Goal: Transaction & Acquisition: Purchase product/service

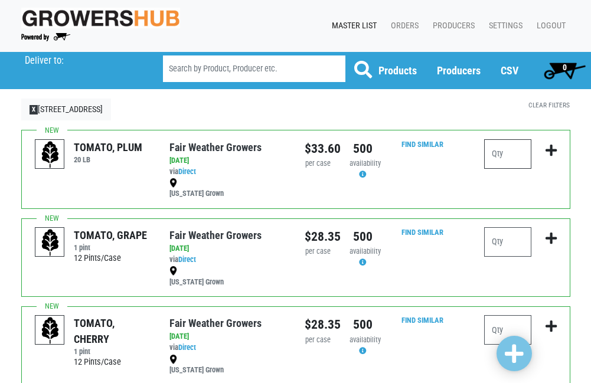
click at [499, 160] on input "number" at bounding box center [507, 154] width 47 height 30
type input "1"
click at [552, 151] on icon "submit" at bounding box center [551, 150] width 11 height 13
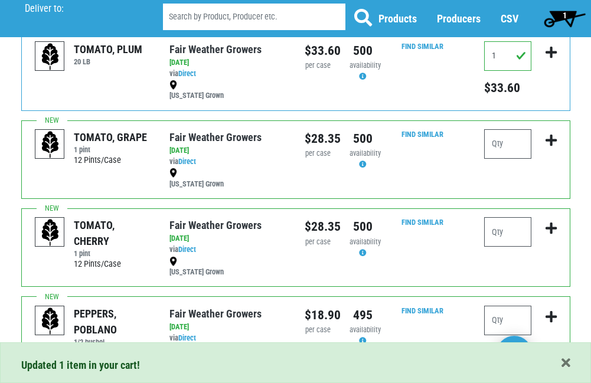
scroll to position [118, 0]
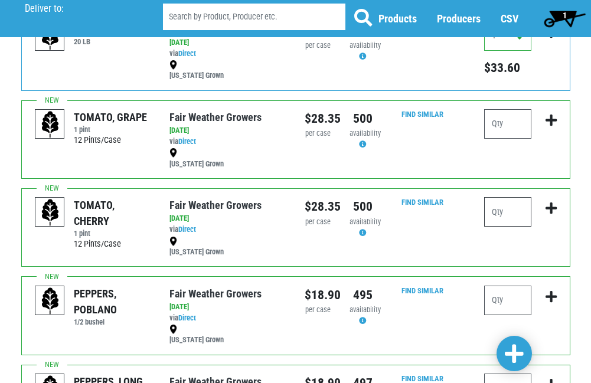
click at [503, 217] on input "number" at bounding box center [507, 212] width 47 height 30
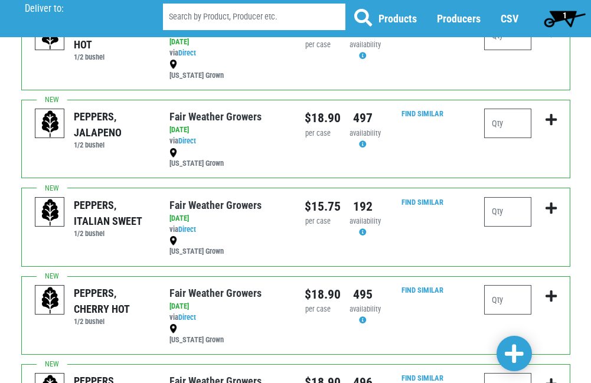
scroll to position [473, 0]
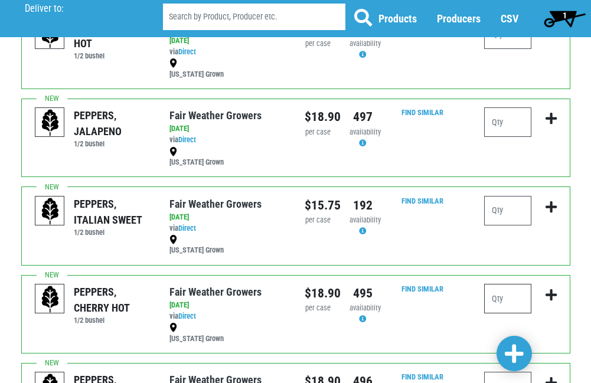
click at [503, 296] on input "number" at bounding box center [507, 299] width 47 height 30
type input "1"
click at [550, 294] on icon "submit" at bounding box center [551, 295] width 11 height 13
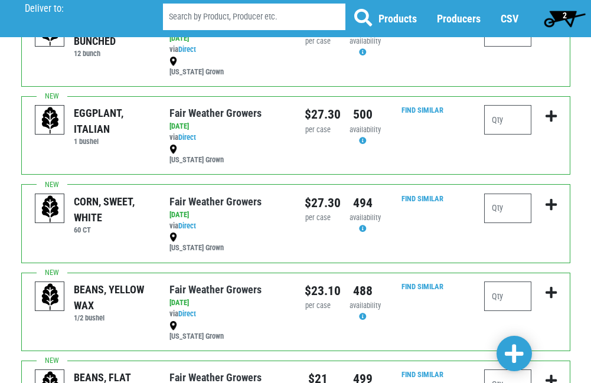
scroll to position [1064, 0]
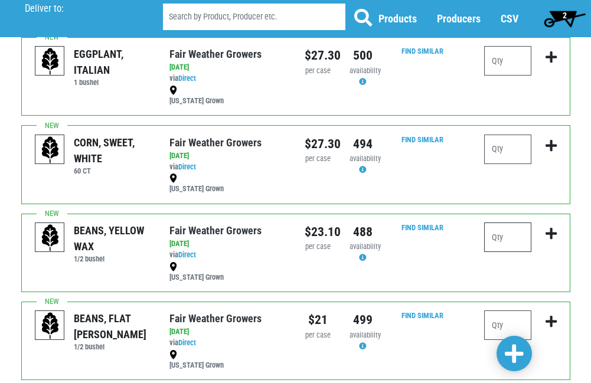
click at [500, 240] on input "number" at bounding box center [507, 238] width 47 height 30
type input "1"
click at [553, 232] on icon "submit" at bounding box center [551, 233] width 11 height 13
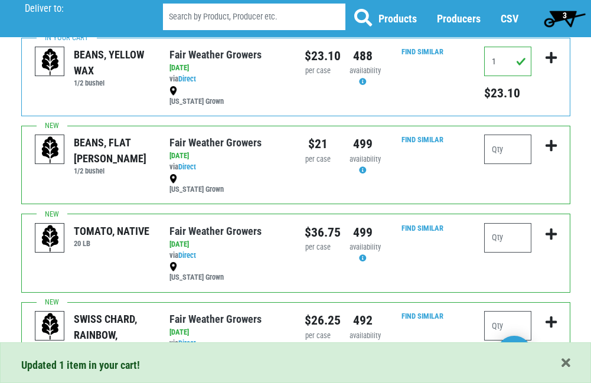
scroll to position [1241, 0]
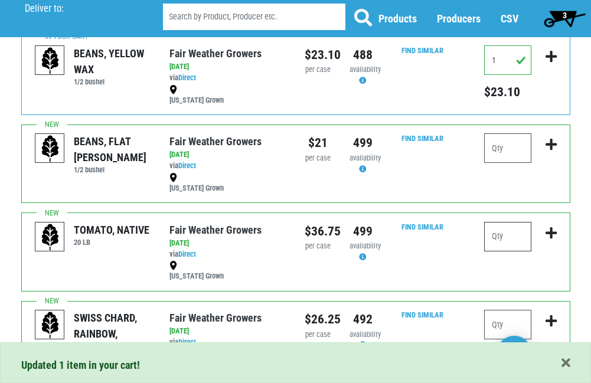
click at [499, 238] on input "number" at bounding box center [507, 237] width 47 height 30
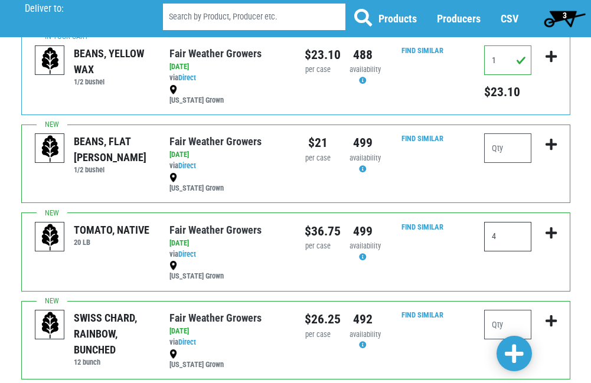
type input "4"
click at [552, 230] on icon "submit" at bounding box center [551, 233] width 11 height 13
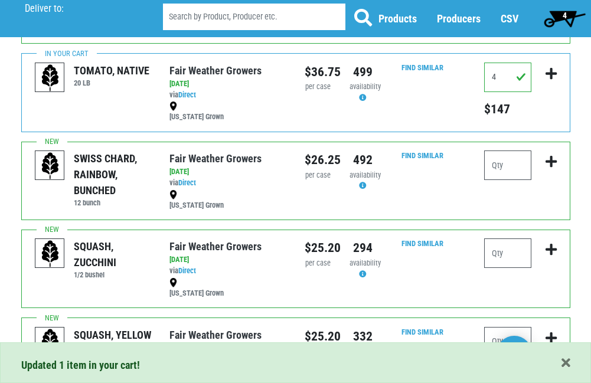
scroll to position [1418, 0]
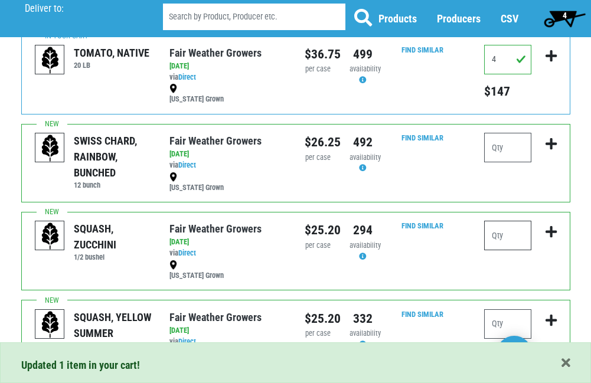
click at [510, 234] on input "number" at bounding box center [507, 236] width 47 height 30
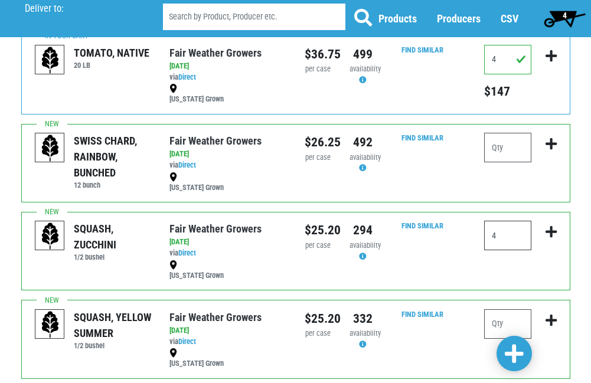
type input "4"
click at [552, 231] on icon "submit" at bounding box center [551, 232] width 11 height 13
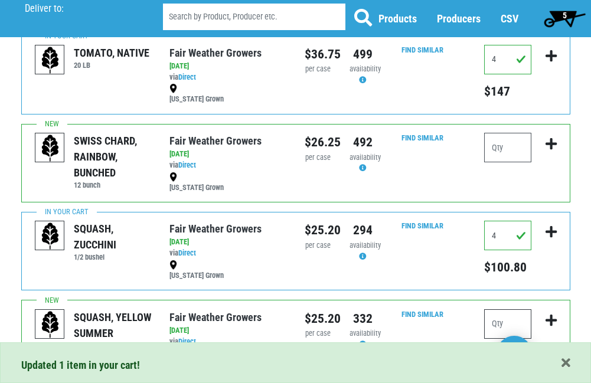
click at [492, 326] on input "number" at bounding box center [507, 325] width 47 height 30
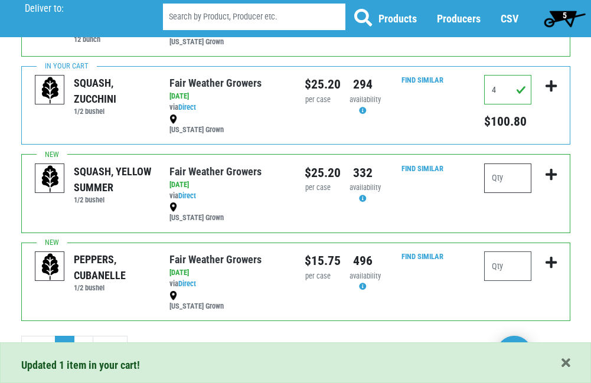
scroll to position [1577, 0]
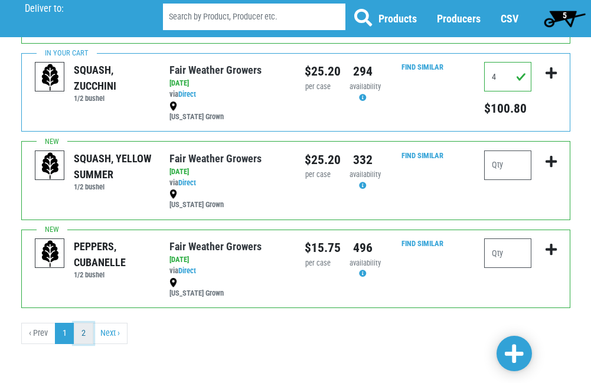
click at [81, 332] on link "2" at bounding box center [83, 333] width 19 height 21
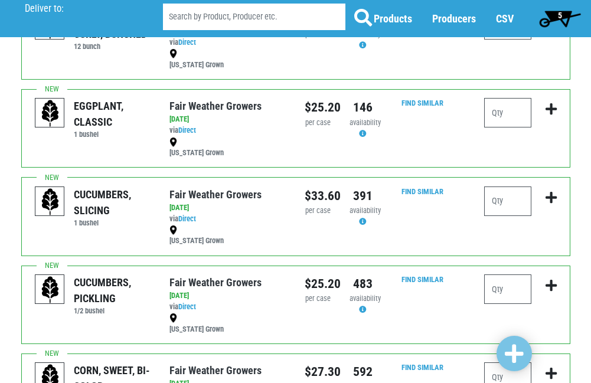
scroll to position [236, 0]
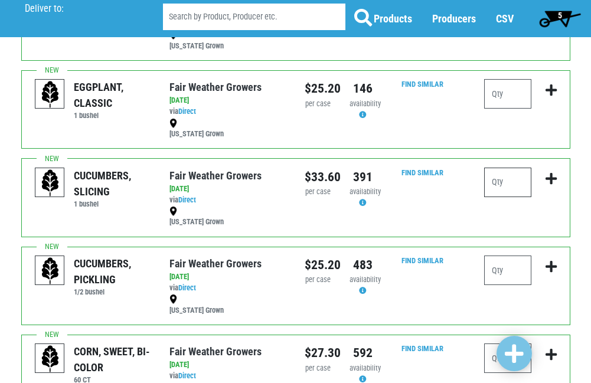
click at [508, 182] on input "number" at bounding box center [507, 183] width 47 height 30
type input "4"
click at [548, 180] on icon "submit" at bounding box center [551, 179] width 11 height 13
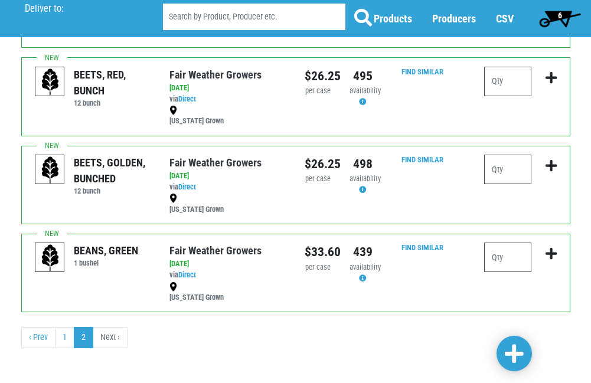
scroll to position [606, 0]
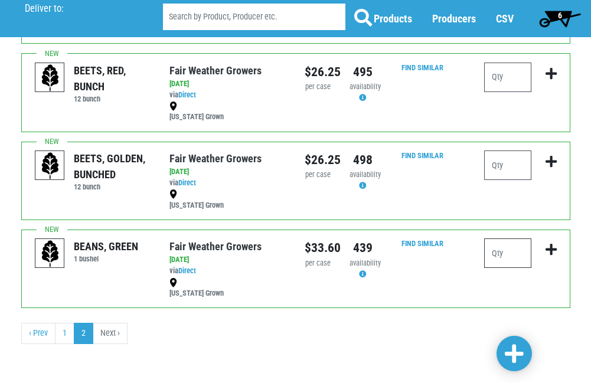
click at [508, 256] on input "number" at bounding box center [507, 254] width 47 height 30
type input "2"
click at [549, 249] on icon "submit" at bounding box center [551, 249] width 11 height 13
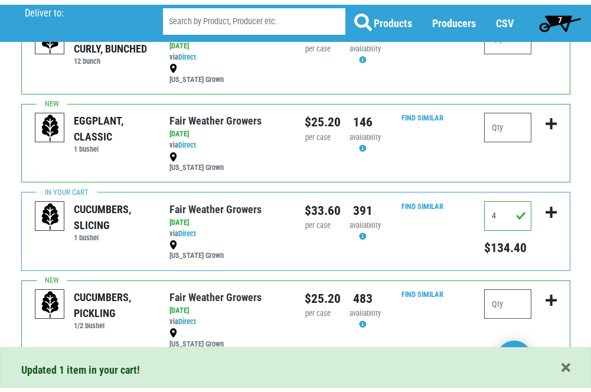
scroll to position [0, 0]
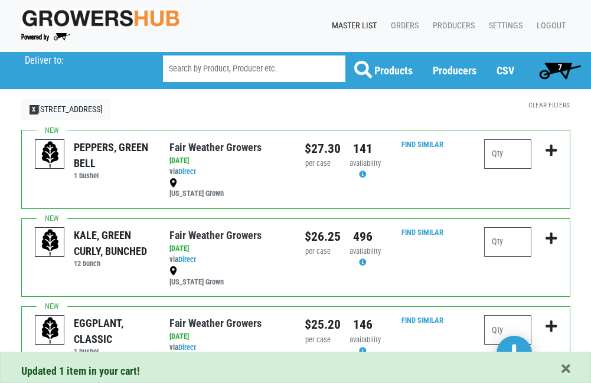
click at [562, 66] on span "7" at bounding box center [560, 67] width 4 height 9
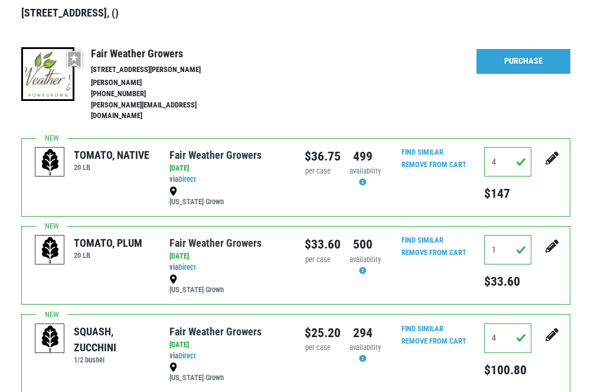
scroll to position [107, 0]
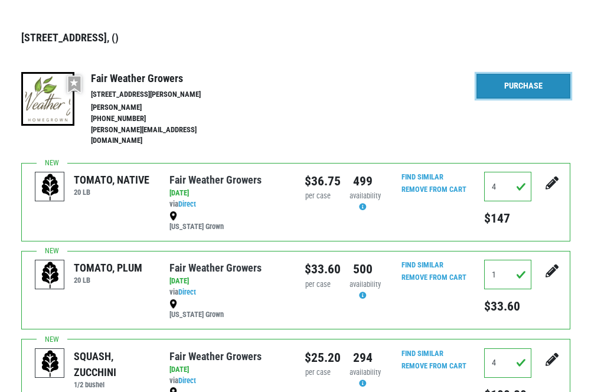
click at [499, 86] on link "Purchase" at bounding box center [523, 86] width 93 height 25
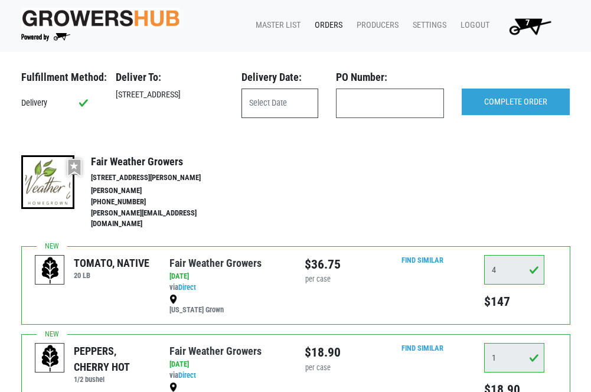
click at [282, 103] on input "text" at bounding box center [280, 104] width 77 height 30
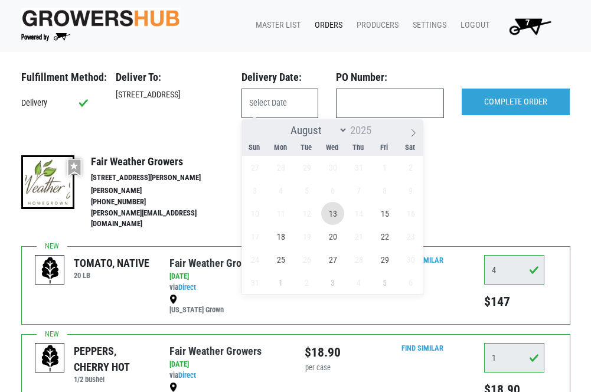
click at [333, 206] on span "13" at bounding box center [332, 213] width 23 height 23
type input "[DATE]"
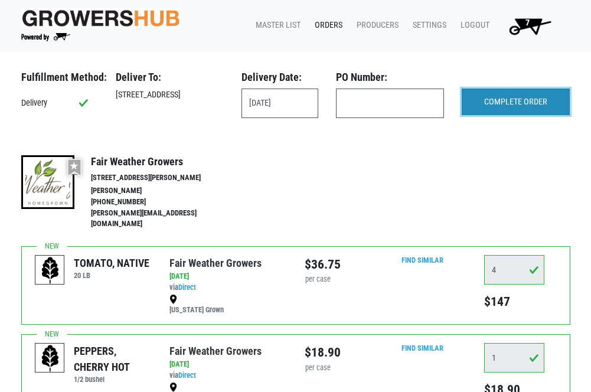
click at [505, 97] on input "COMPLETE ORDER" at bounding box center [516, 102] width 108 height 27
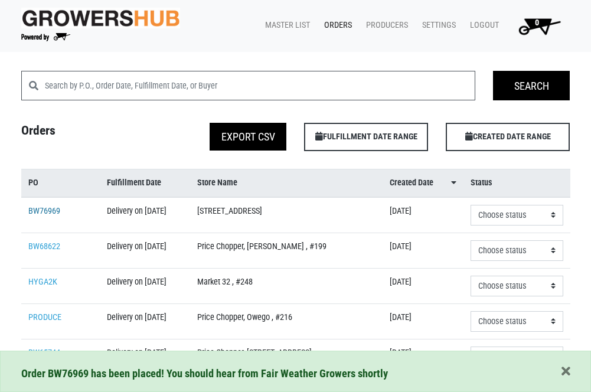
click at [44, 210] on link "BW76969" at bounding box center [44, 211] width 32 height 10
